Goal: Transaction & Acquisition: Purchase product/service

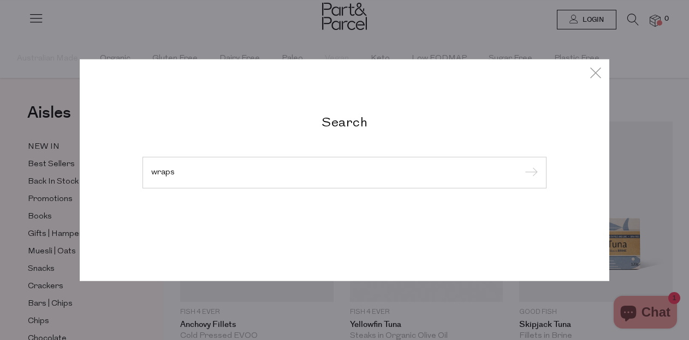
type input "wraps"
click at [529, 174] on input "submit" at bounding box center [529, 173] width 16 height 16
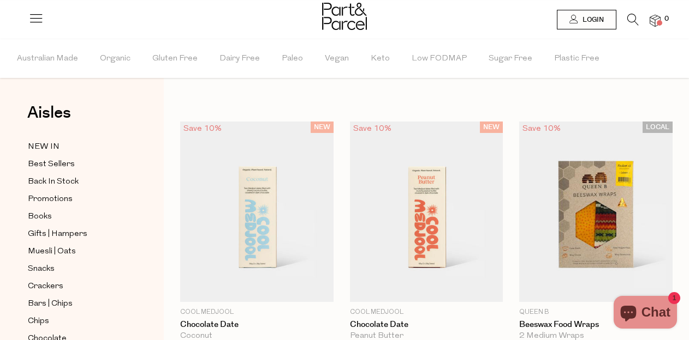
click at [627, 19] on icon at bounding box center [632, 20] width 11 height 12
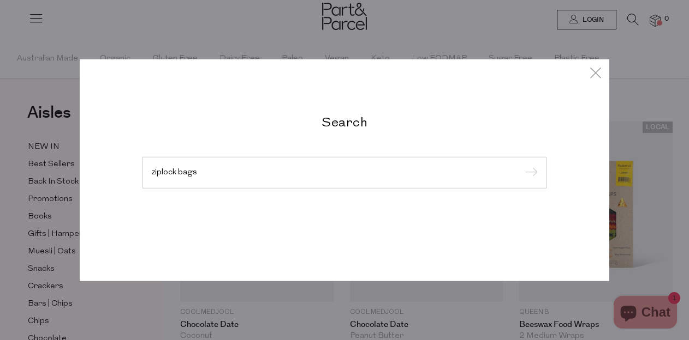
type input "ziplock bags"
click at [529, 174] on input "submit" at bounding box center [529, 173] width 16 height 16
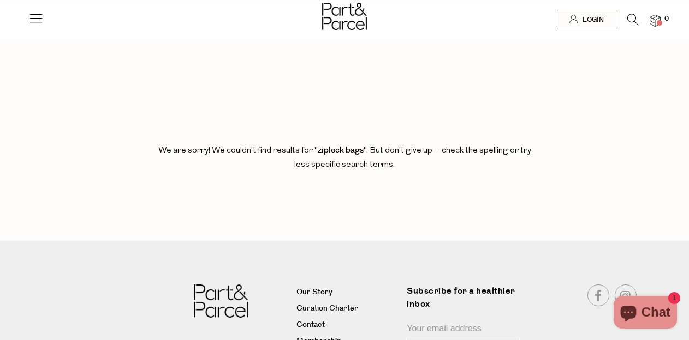
click at [633, 19] on icon at bounding box center [632, 20] width 11 height 12
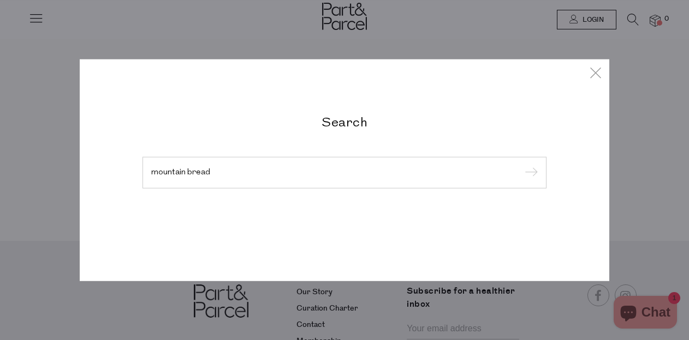
type input "mountain bread"
click at [529, 174] on input "submit" at bounding box center [529, 173] width 16 height 16
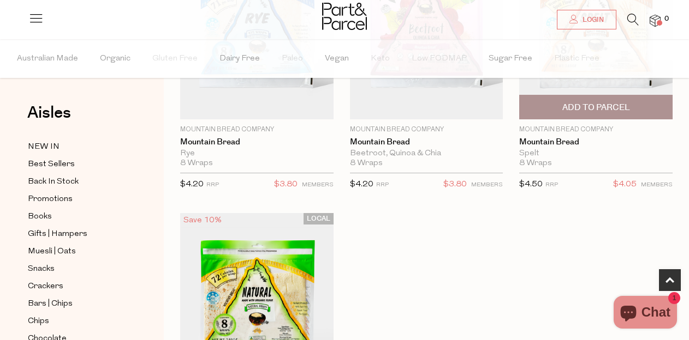
scroll to position [184, 0]
